Goal: Find specific page/section: Find specific page/section

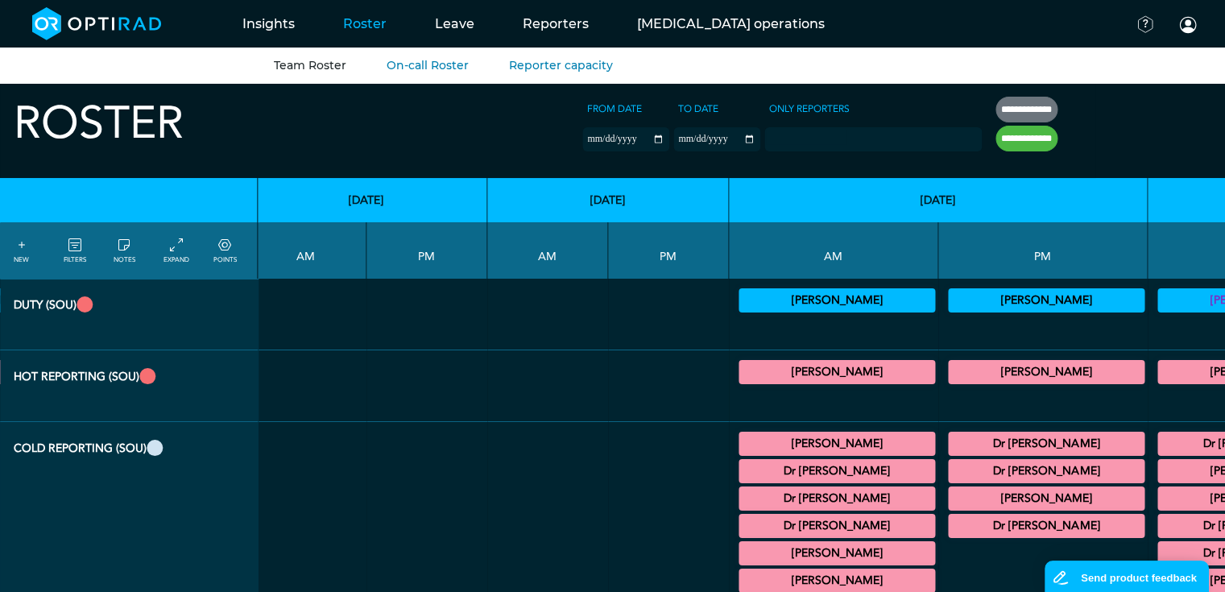
scroll to position [0, 1987]
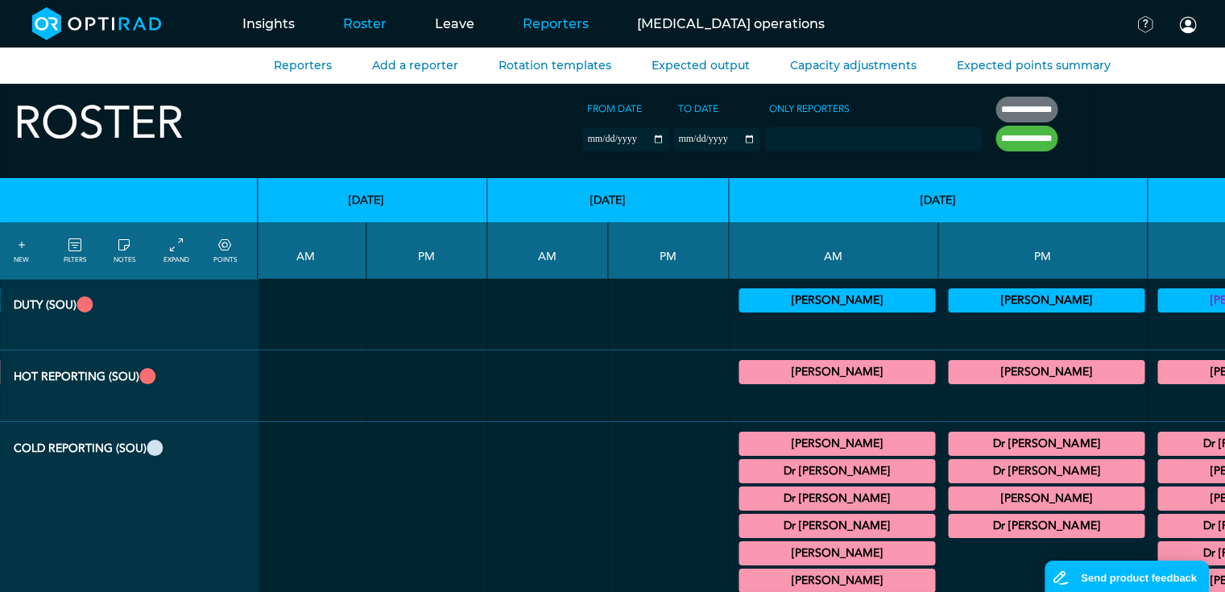
click at [554, 23] on link "Reporters" at bounding box center [556, 24] width 114 height 64
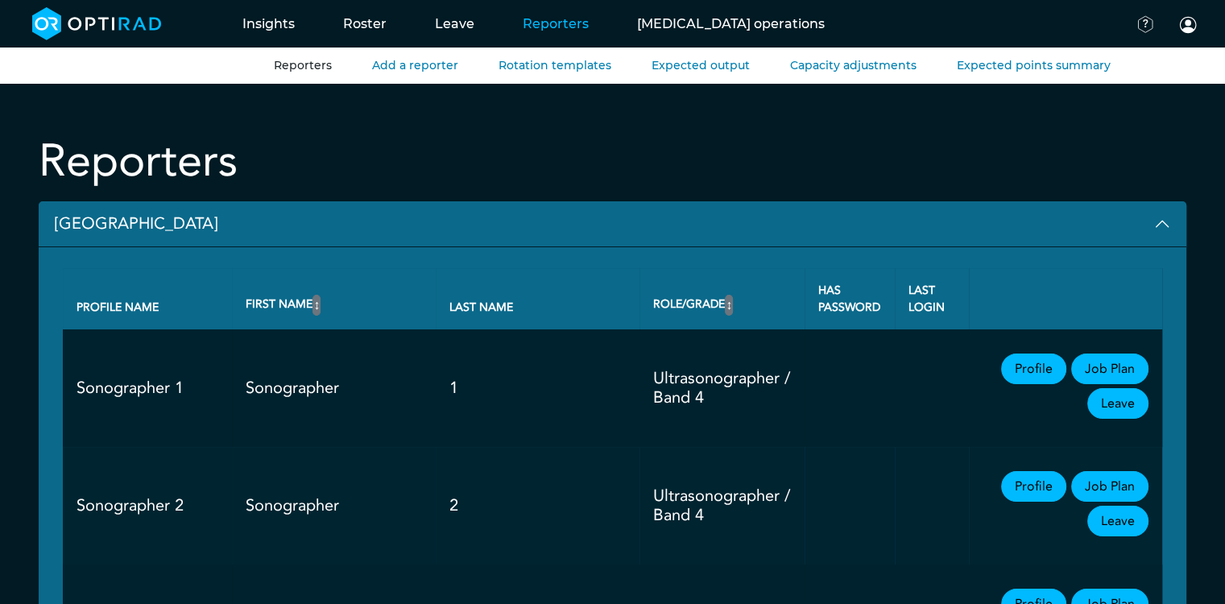
click at [106, 227] on button "[GEOGRAPHIC_DATA]" at bounding box center [613, 224] width 1148 height 46
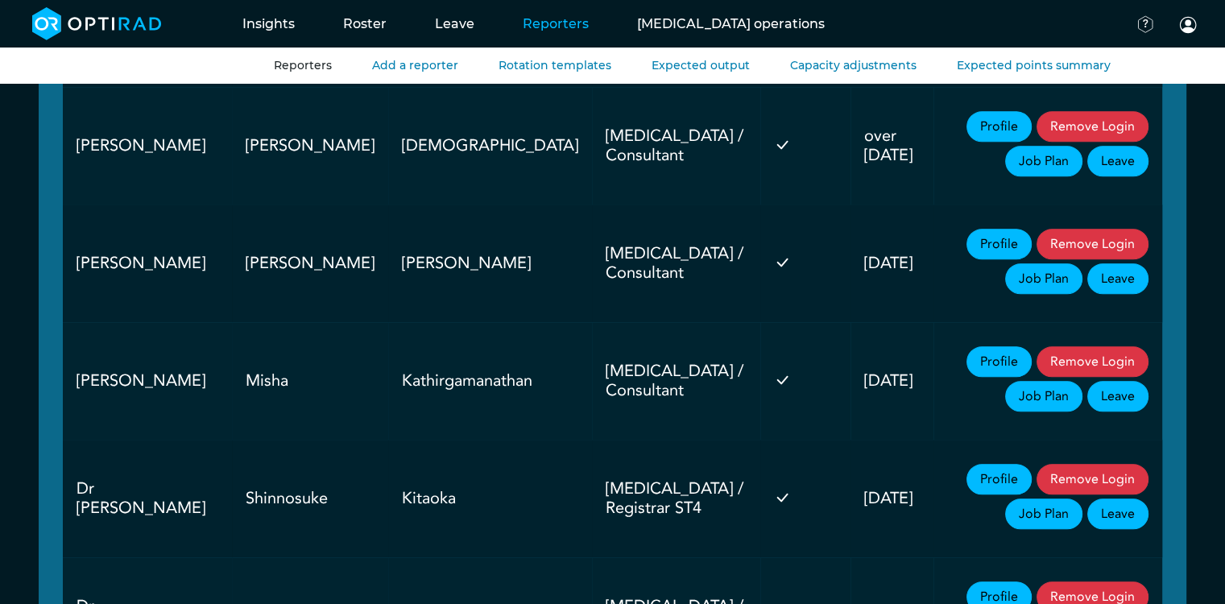
scroll to position [1366, 0]
click at [967, 359] on link "Profile" at bounding box center [999, 361] width 65 height 31
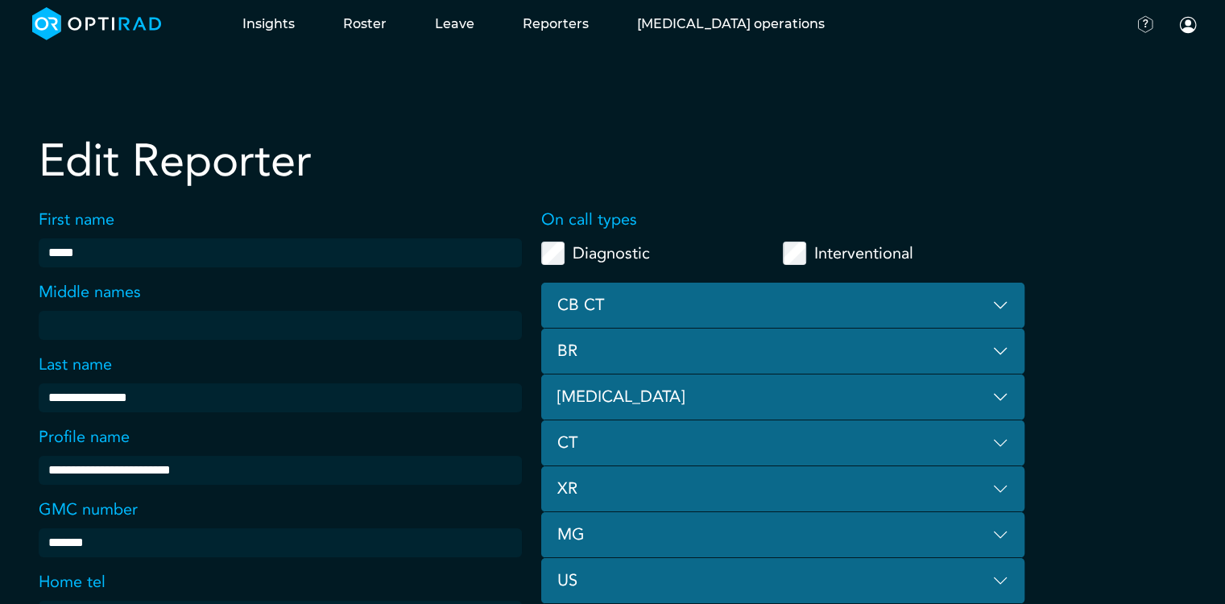
click at [670, 306] on button "CB CT" at bounding box center [782, 306] width 483 height 46
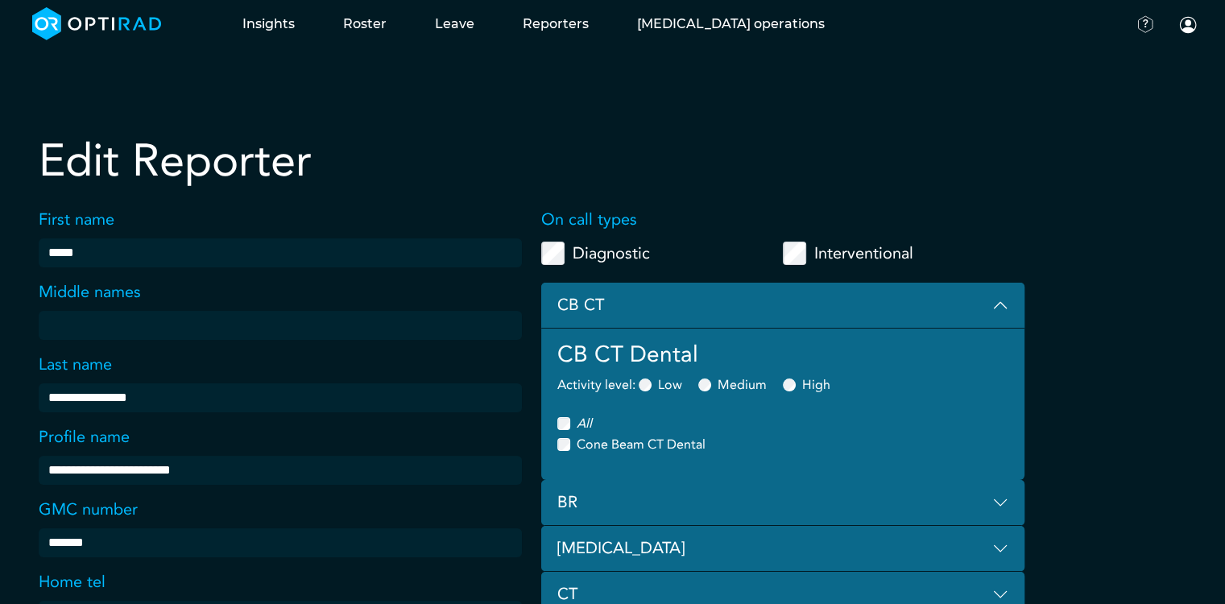
click at [670, 306] on button "CB CT" at bounding box center [782, 306] width 483 height 46
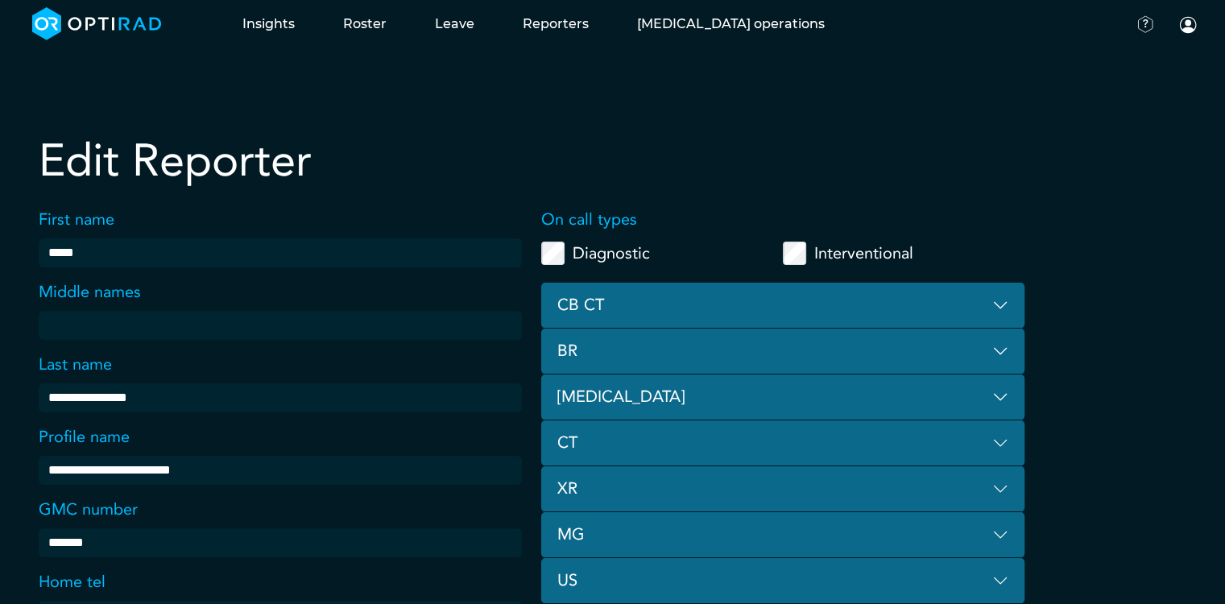
click at [664, 358] on button "BR" at bounding box center [782, 352] width 483 height 46
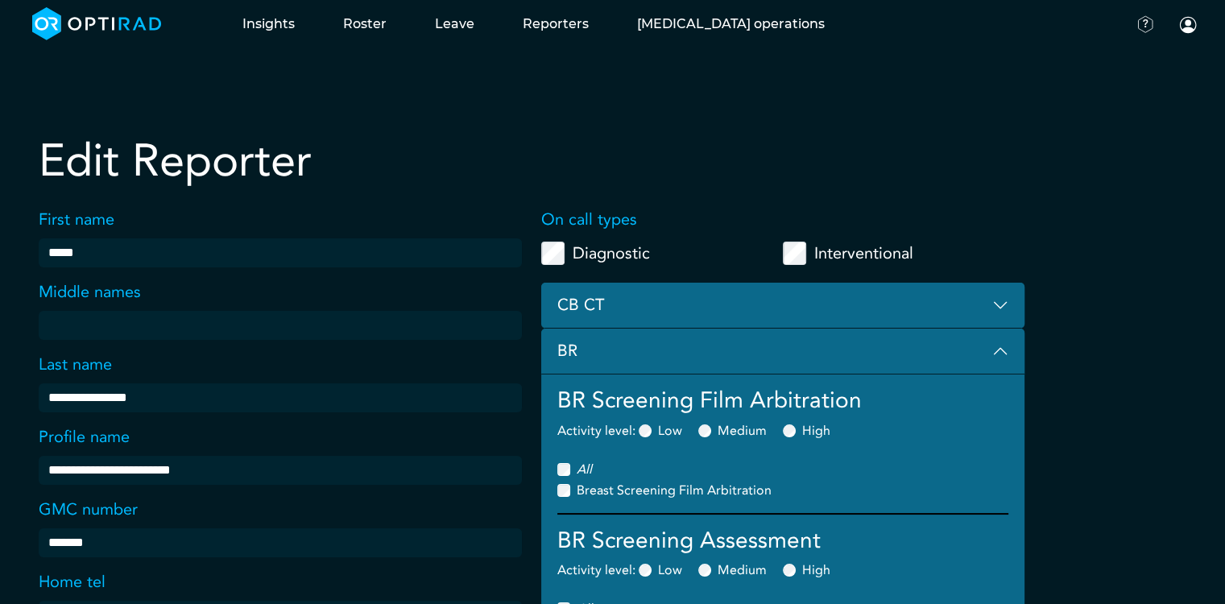
click at [664, 358] on button "BR" at bounding box center [782, 352] width 483 height 46
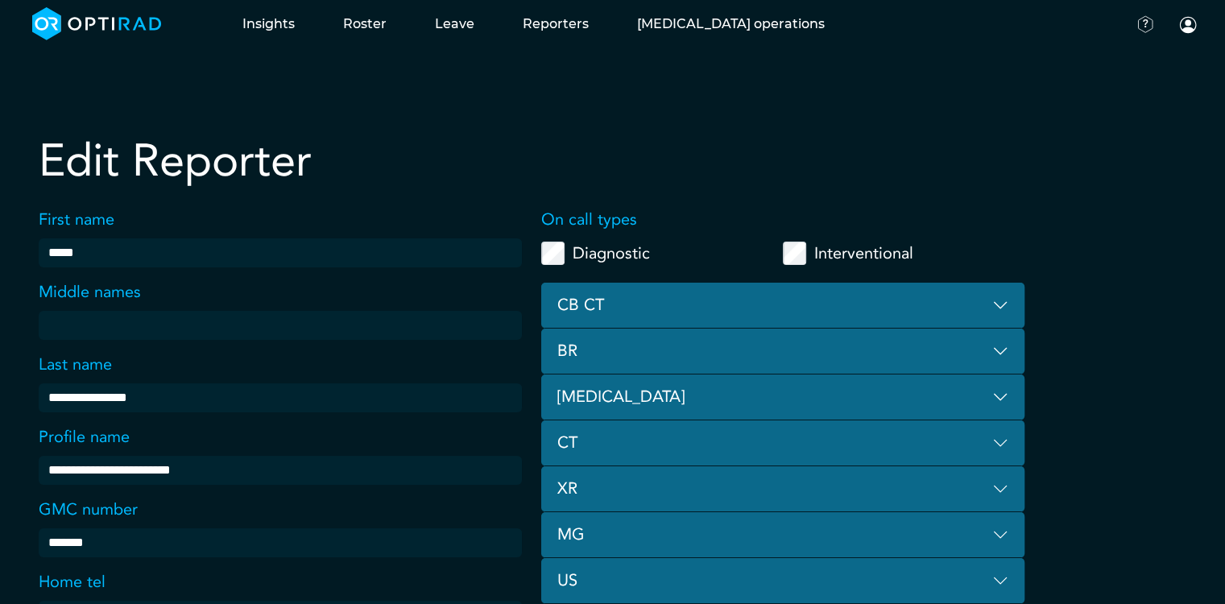
click at [970, 360] on button "BR" at bounding box center [782, 352] width 483 height 46
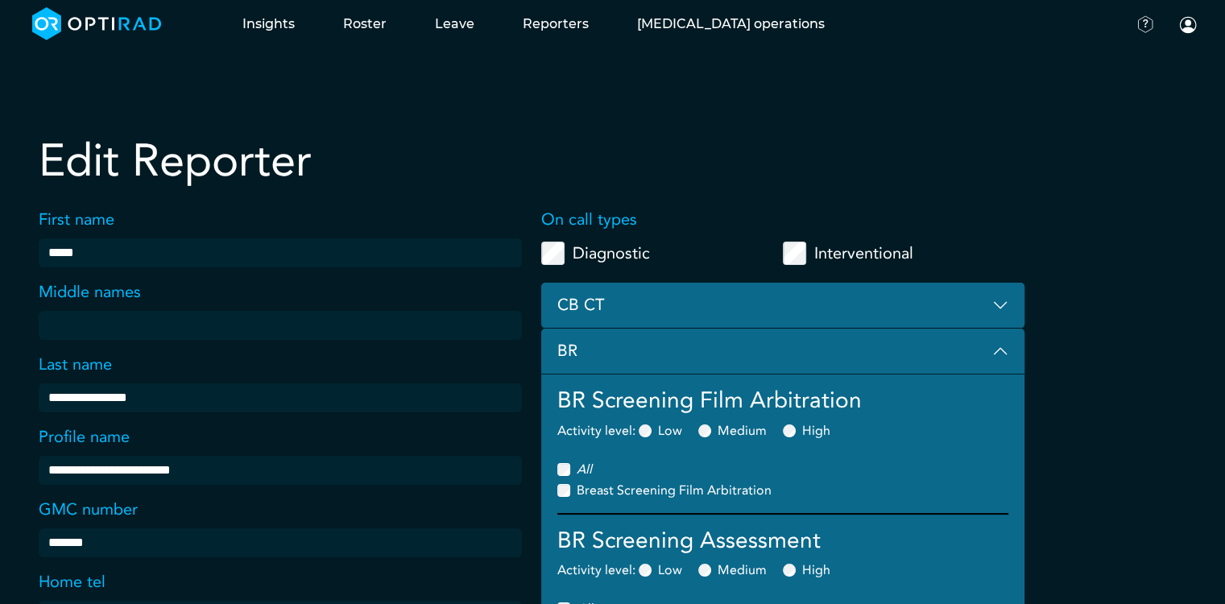
click at [970, 360] on button "BR" at bounding box center [782, 352] width 483 height 46
